Goal: Find specific page/section: Find specific page/section

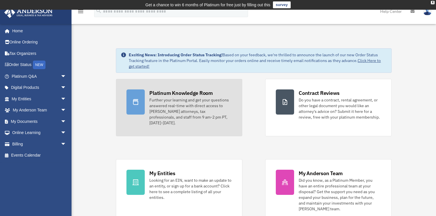
click at [170, 95] on div "Platinum Knowledge Room" at bounding box center [181, 93] width 64 height 7
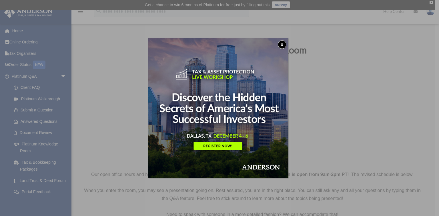
click at [284, 43] on button "x" at bounding box center [282, 44] width 9 height 9
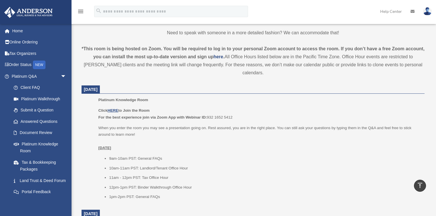
scroll to position [183, 0]
click at [116, 107] on u "HERE" at bounding box center [113, 109] width 11 height 4
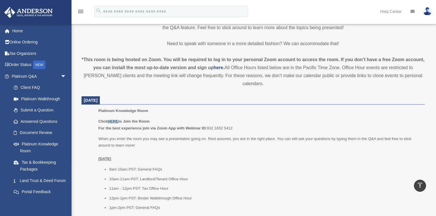
scroll to position [160, 0]
